Goal: Transaction & Acquisition: Purchase product/service

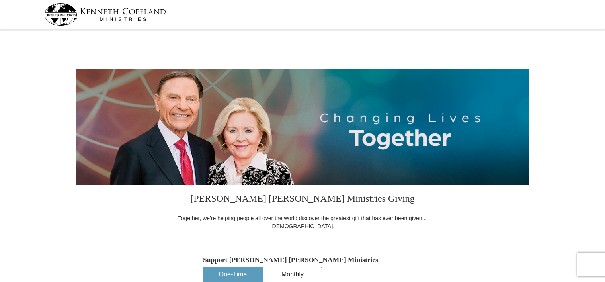
select select "FL"
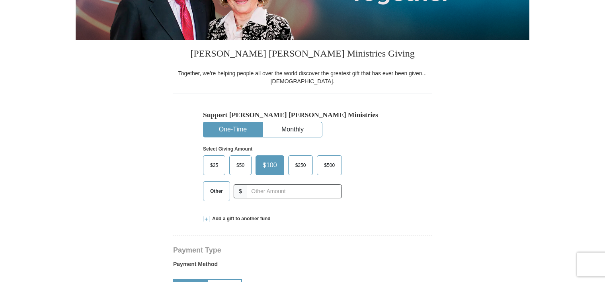
scroll to position [159, 0]
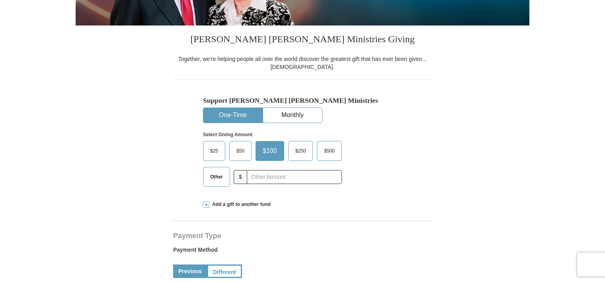
click at [213, 179] on span "Other" at bounding box center [216, 177] width 21 height 12
click at [0, 0] on input "Other" at bounding box center [0, 0] width 0 height 0
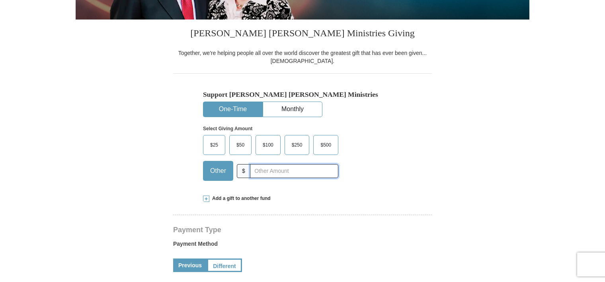
scroll to position [278, 0]
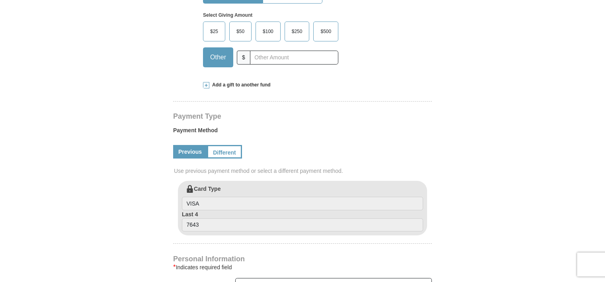
click at [206, 84] on span at bounding box center [206, 85] width 6 height 6
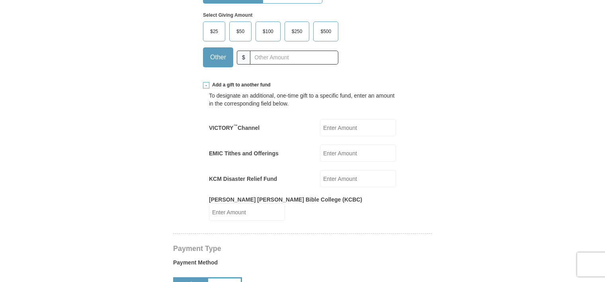
click at [338, 155] on input "EMIC Tithes and Offerings" at bounding box center [358, 152] width 76 height 17
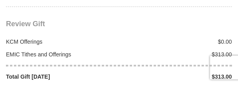
scroll to position [994, 0]
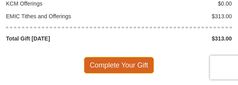
type input "313"
click at [108, 57] on span "Complete Your Gift" at bounding box center [119, 65] width 70 height 17
